Goal: Task Accomplishment & Management: Manage account settings

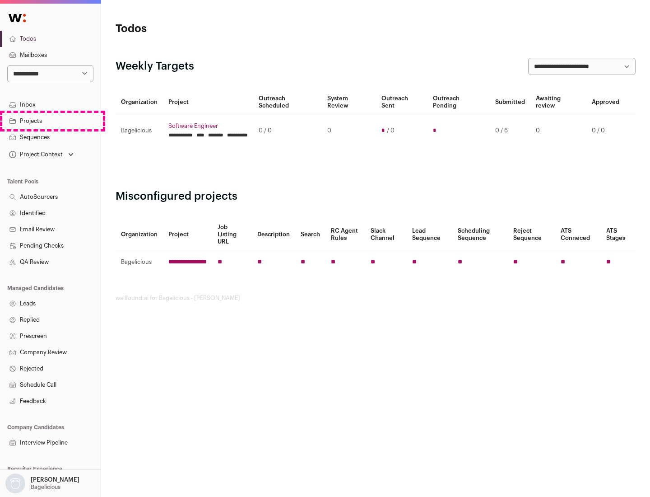
click at [50, 121] on link "Projects" at bounding box center [50, 121] width 101 height 16
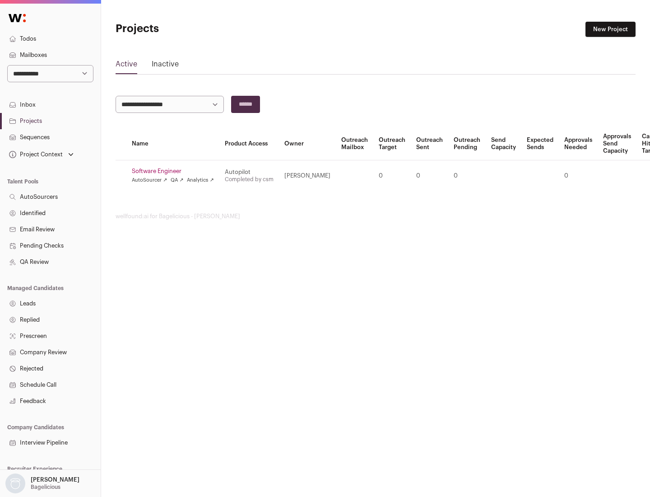
click at [176, 171] on link "Software Engineer" at bounding box center [173, 171] width 82 height 7
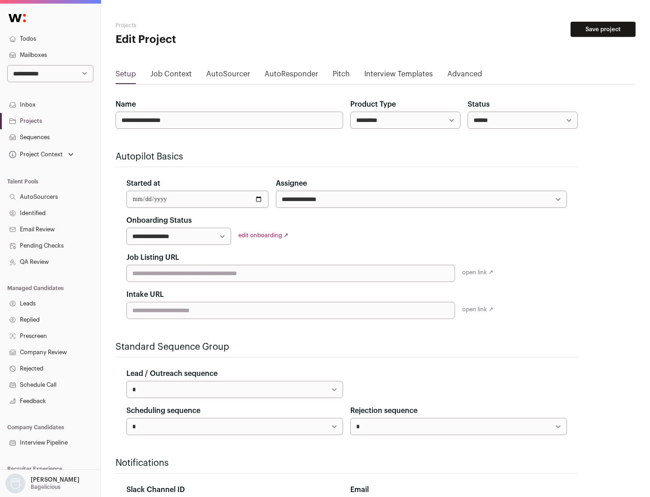
click at [603, 29] on button "Save project" at bounding box center [603, 29] width 65 height 15
